Goal: Task Accomplishment & Management: Manage account settings

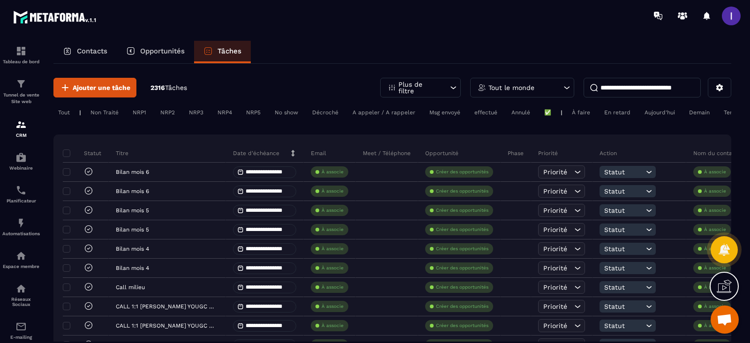
click at [525, 88] on p "Tout le monde" at bounding box center [512, 87] width 46 height 7
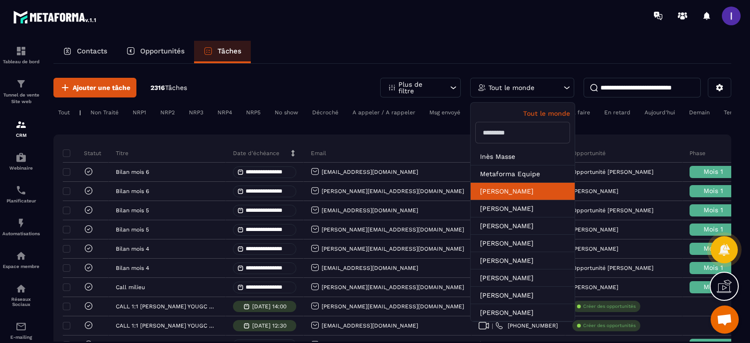
scroll to position [738, 0]
click at [507, 189] on li "[PERSON_NAME]" at bounding box center [523, 191] width 104 height 17
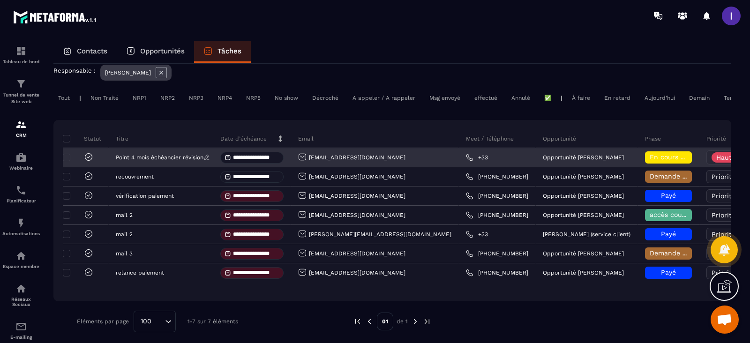
scroll to position [56, 0]
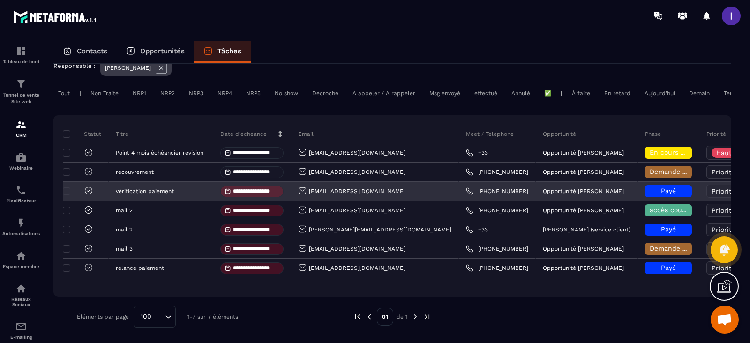
click at [86, 191] on icon at bounding box center [88, 190] width 9 height 9
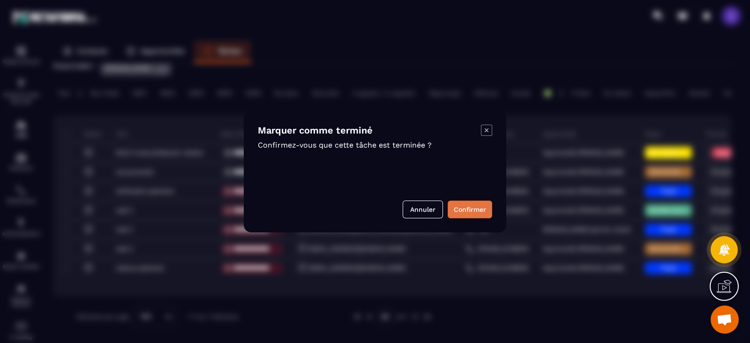
click at [455, 210] on button "Confirmer" at bounding box center [470, 210] width 45 height 18
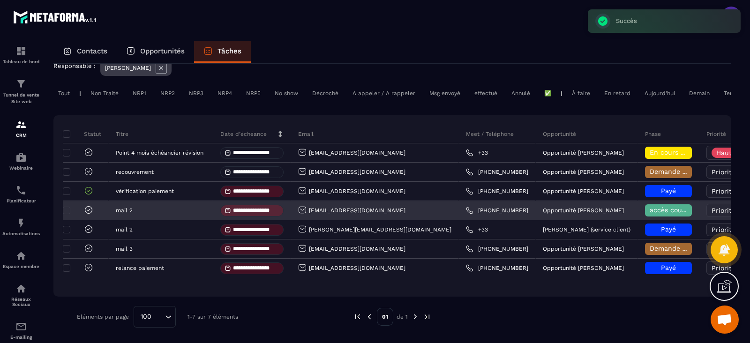
click at [87, 213] on icon at bounding box center [88, 209] width 9 height 9
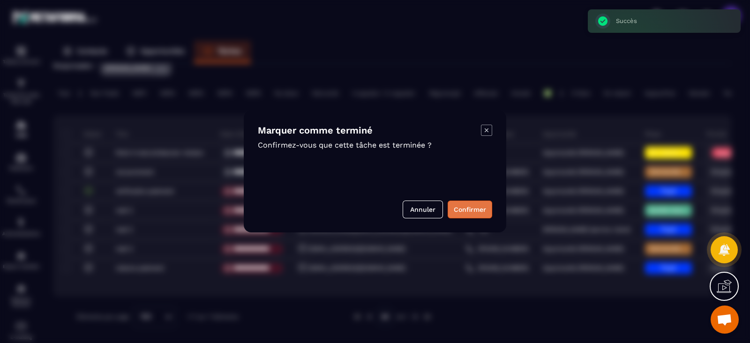
click at [468, 206] on button "Confirmer" at bounding box center [470, 210] width 45 height 18
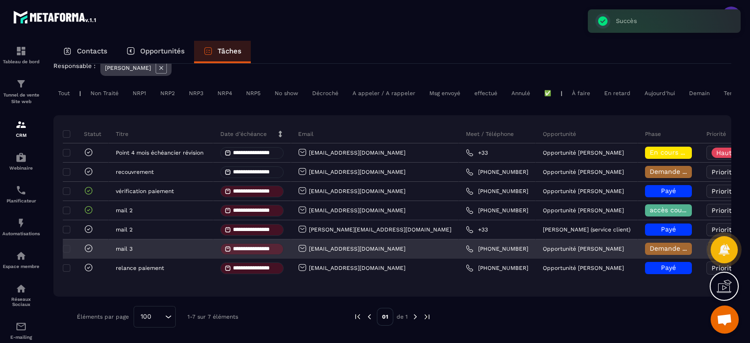
click at [88, 246] on icon at bounding box center [88, 248] width 9 height 9
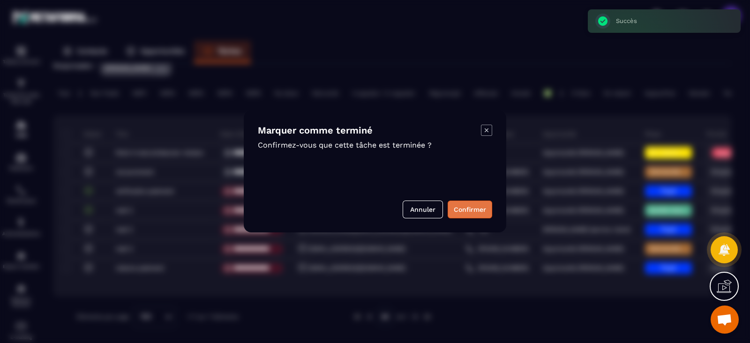
click at [470, 205] on button "Confirmer" at bounding box center [470, 210] width 45 height 18
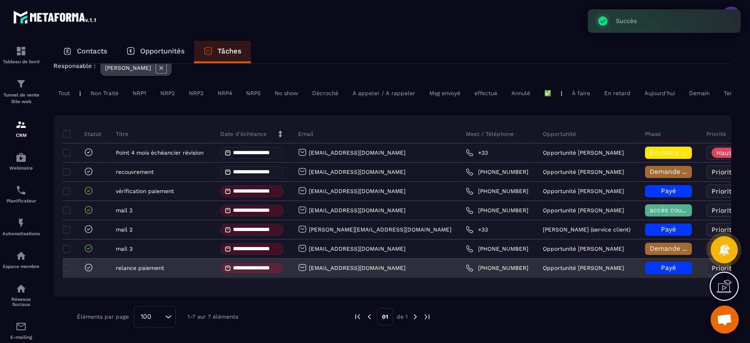
click at [87, 269] on icon at bounding box center [88, 267] width 9 height 9
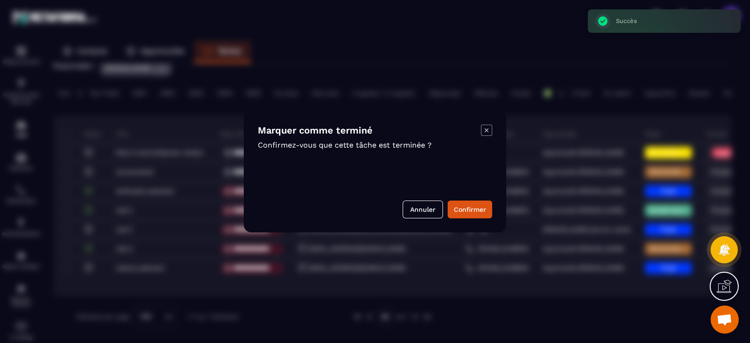
click at [461, 211] on button "Confirmer" at bounding box center [470, 210] width 45 height 18
